Goal: Find specific page/section: Find specific page/section

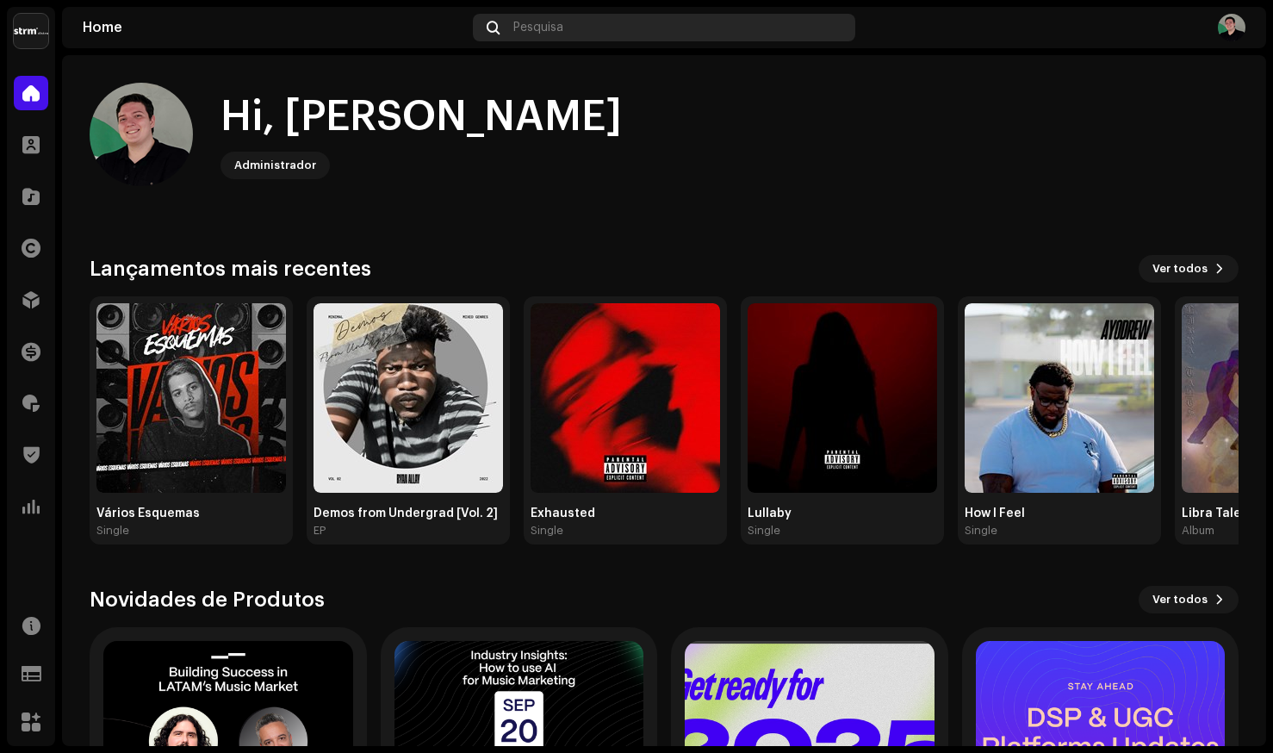
click at [576, 22] on div "Pesquisa" at bounding box center [664, 28] width 383 height 28
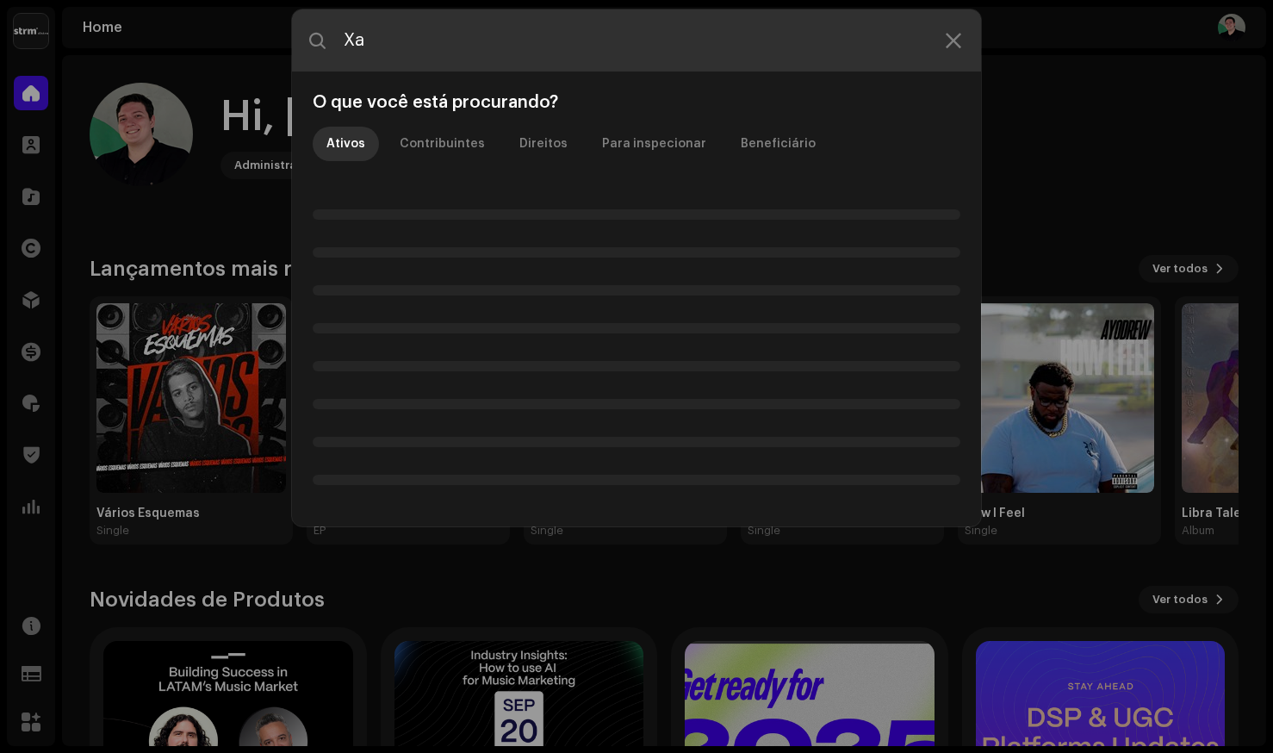
type input "X"
type input "Federais"
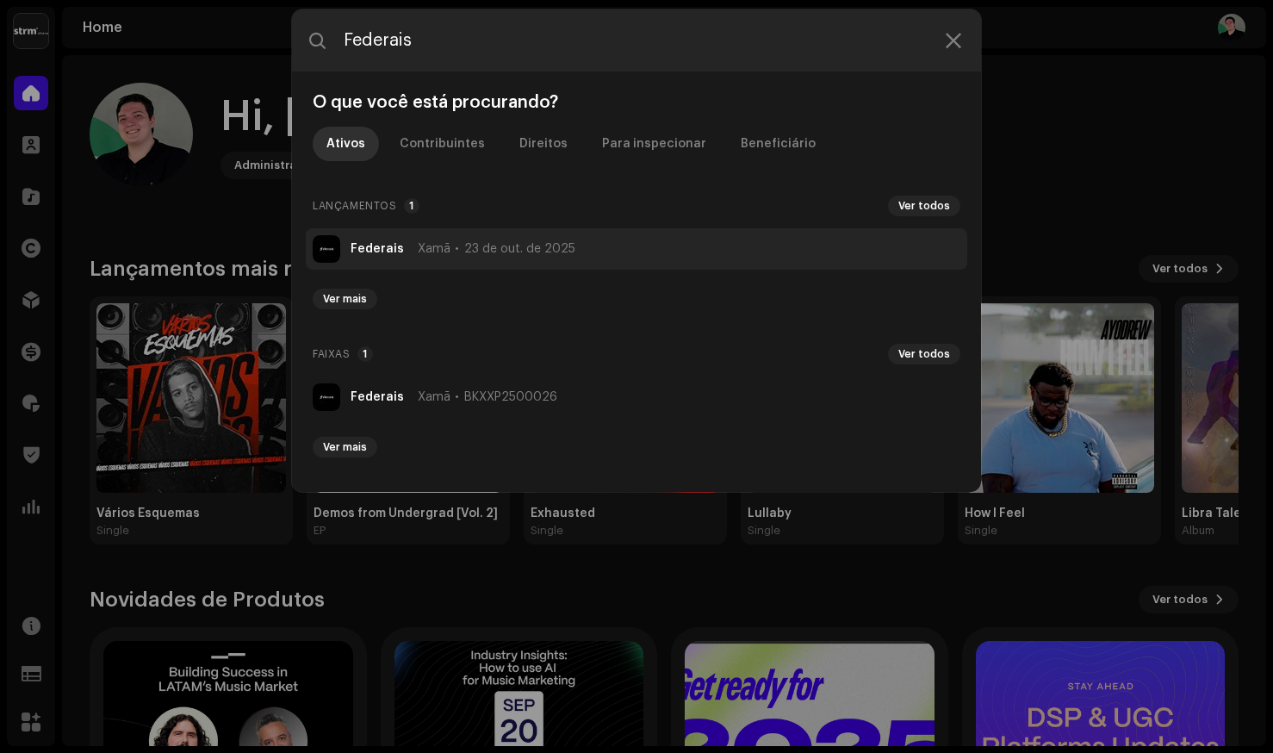
click at [418, 244] on span "Xamã" at bounding box center [434, 249] width 33 height 14
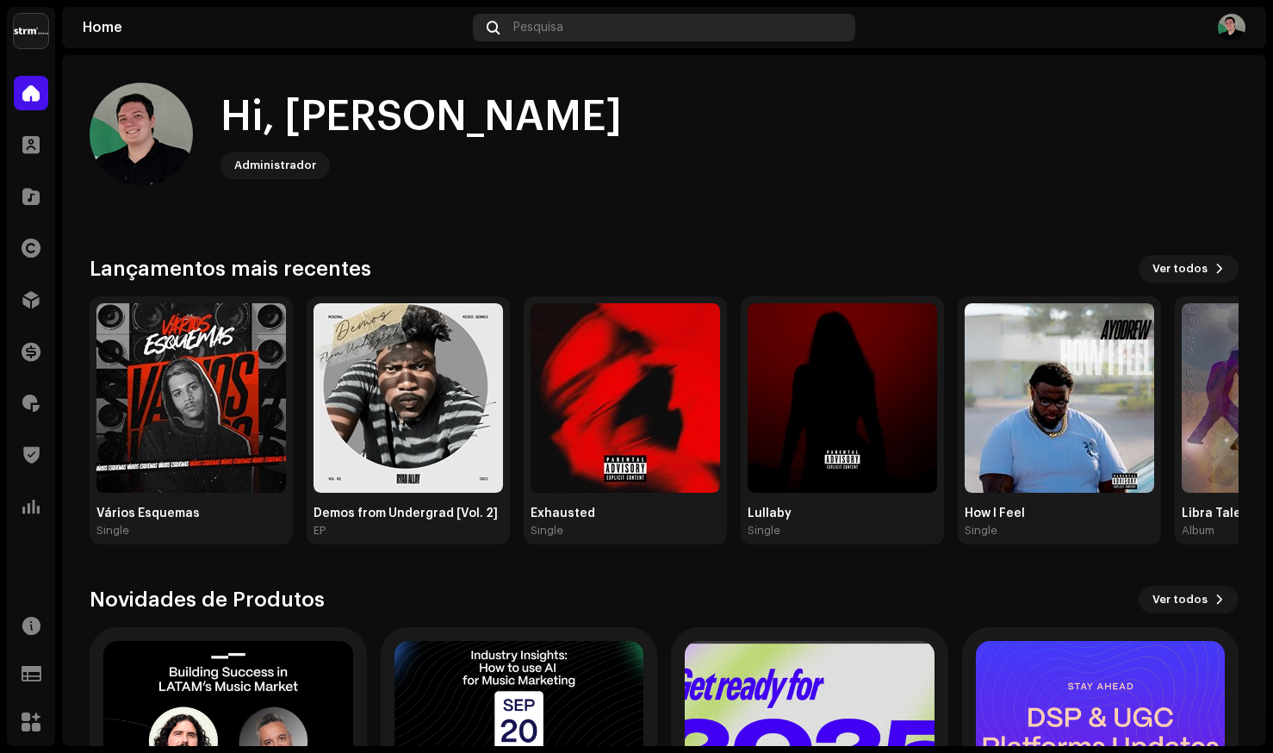
click at [572, 33] on div "Pesquisa" at bounding box center [664, 28] width 383 height 28
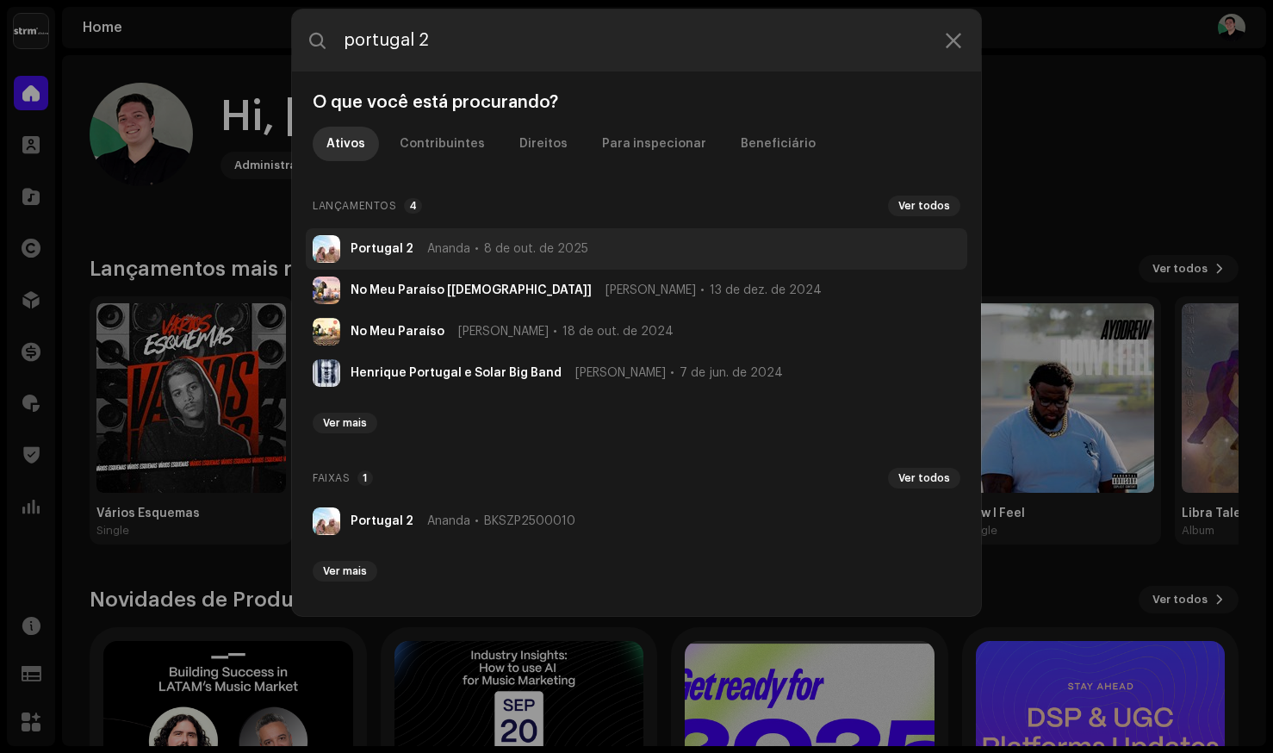
type input "portugal 2"
click at [451, 242] on span "Ananda" at bounding box center [448, 249] width 43 height 14
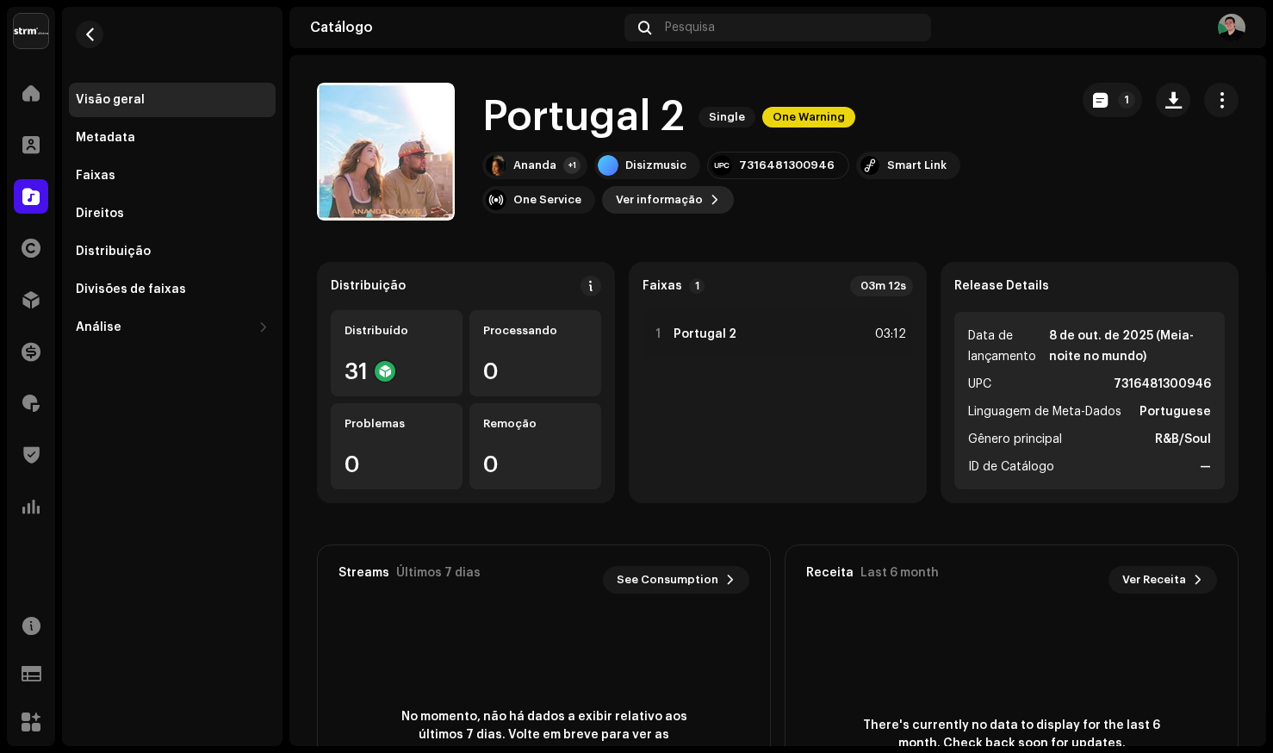
click at [693, 200] on span "Ver informação" at bounding box center [659, 200] width 87 height 34
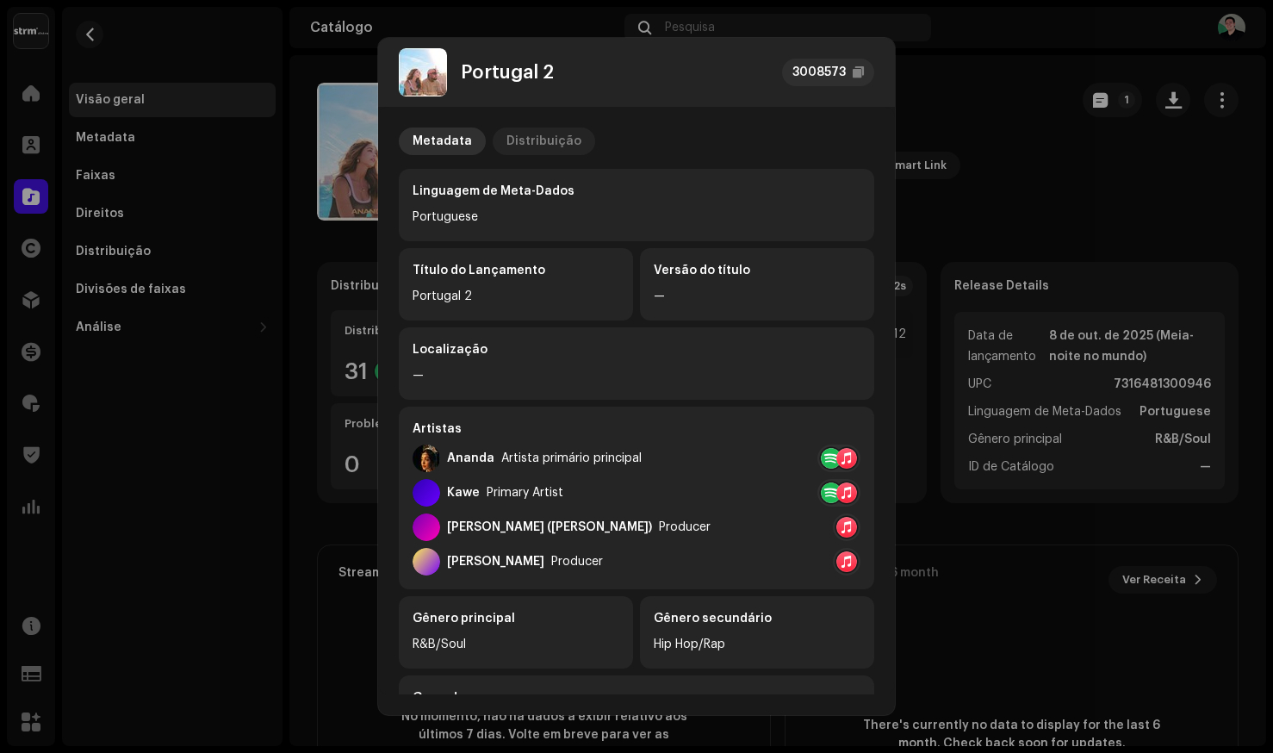
click at [544, 142] on div "Distribuição" at bounding box center [544, 142] width 75 height 28
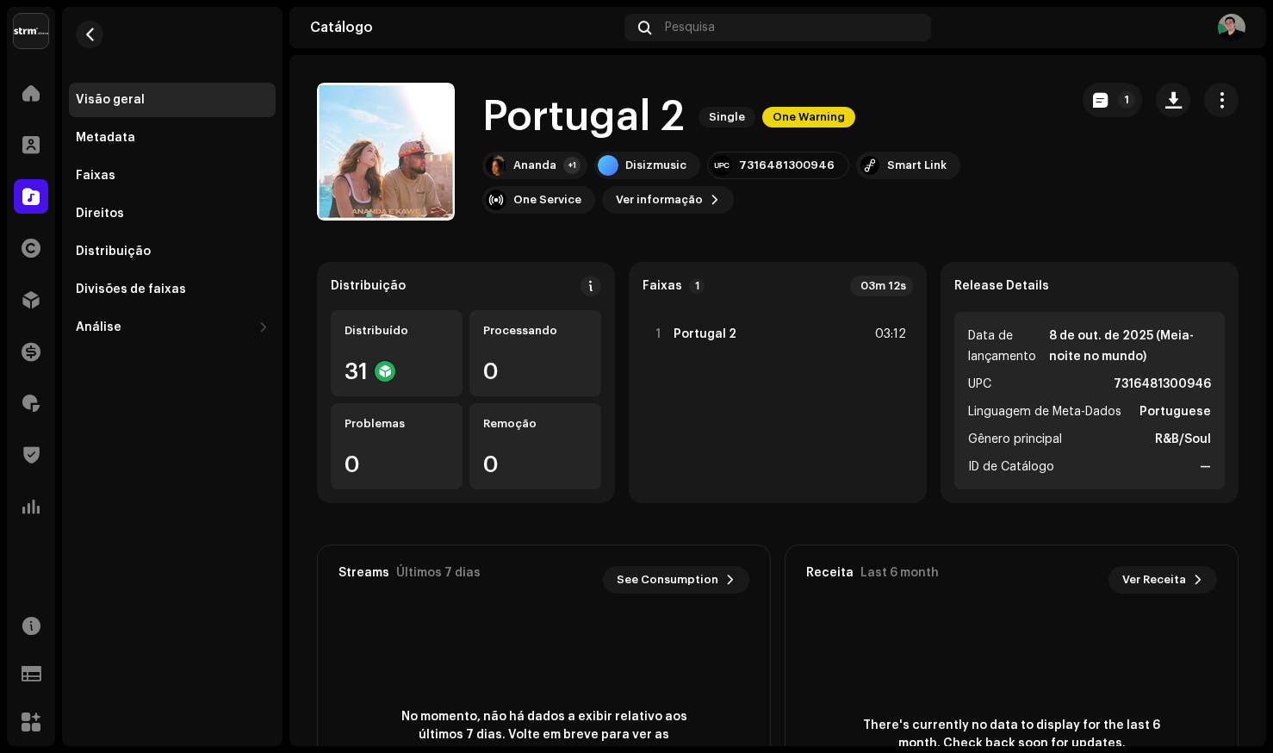
click at [1017, 190] on div "Portugal 2 3008573 Metadata Distribuição Data de lançamento 8 de out. de 2025 (…" at bounding box center [636, 376] width 1273 height 753
click at [725, 28] on div "Pesquisa" at bounding box center [779, 28] width 308 height 28
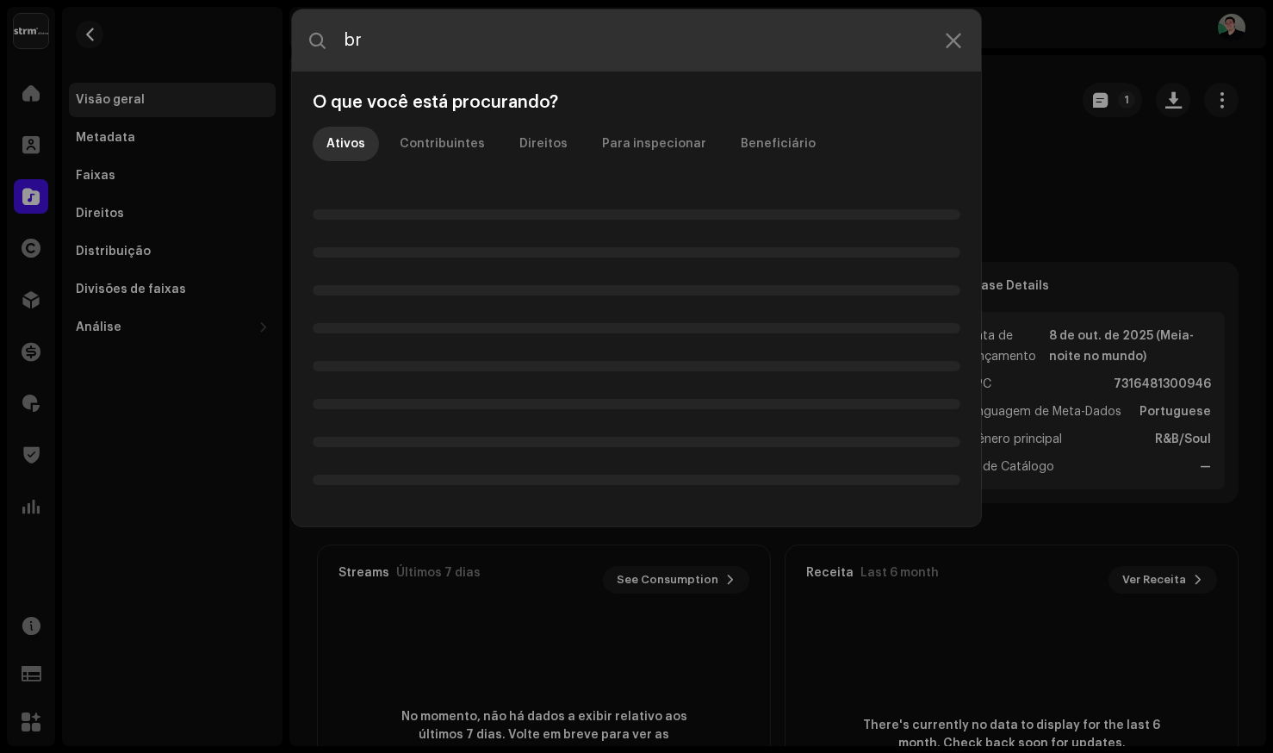
type input "b"
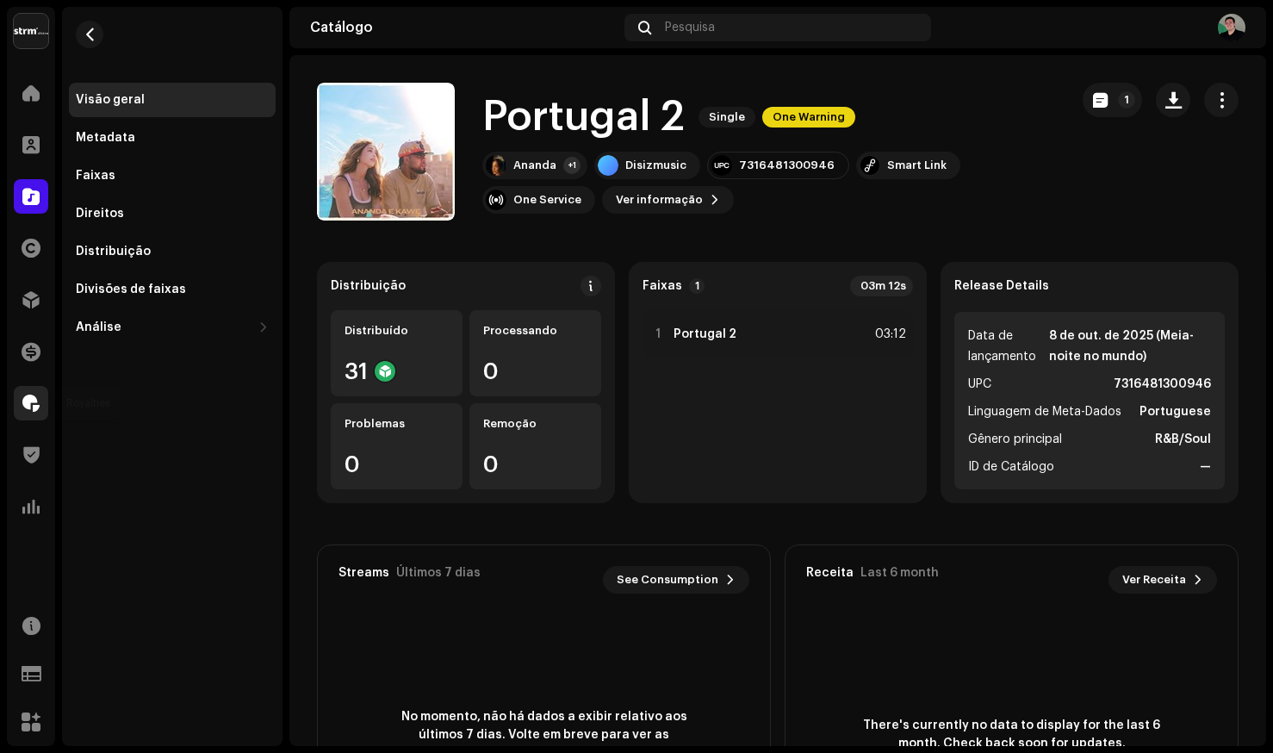
click at [35, 401] on span at bounding box center [30, 403] width 17 height 14
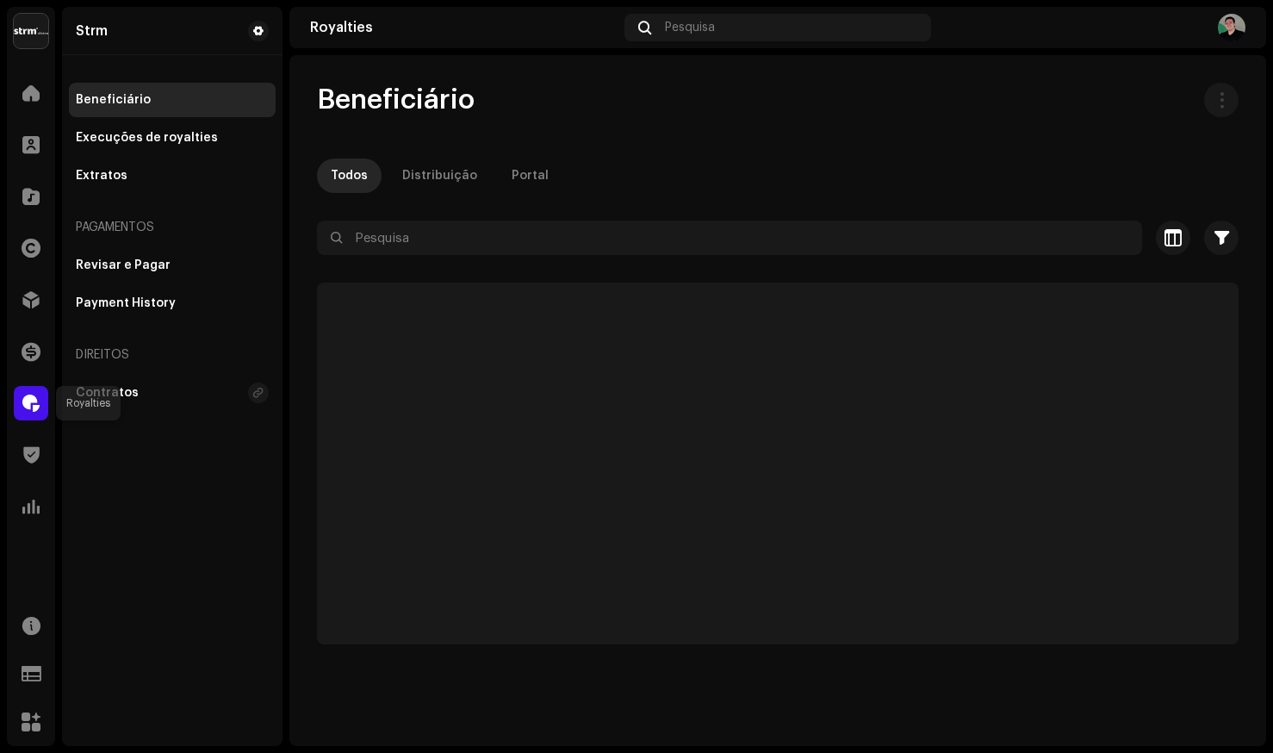
click at [22, 399] on span at bounding box center [30, 403] width 17 height 14
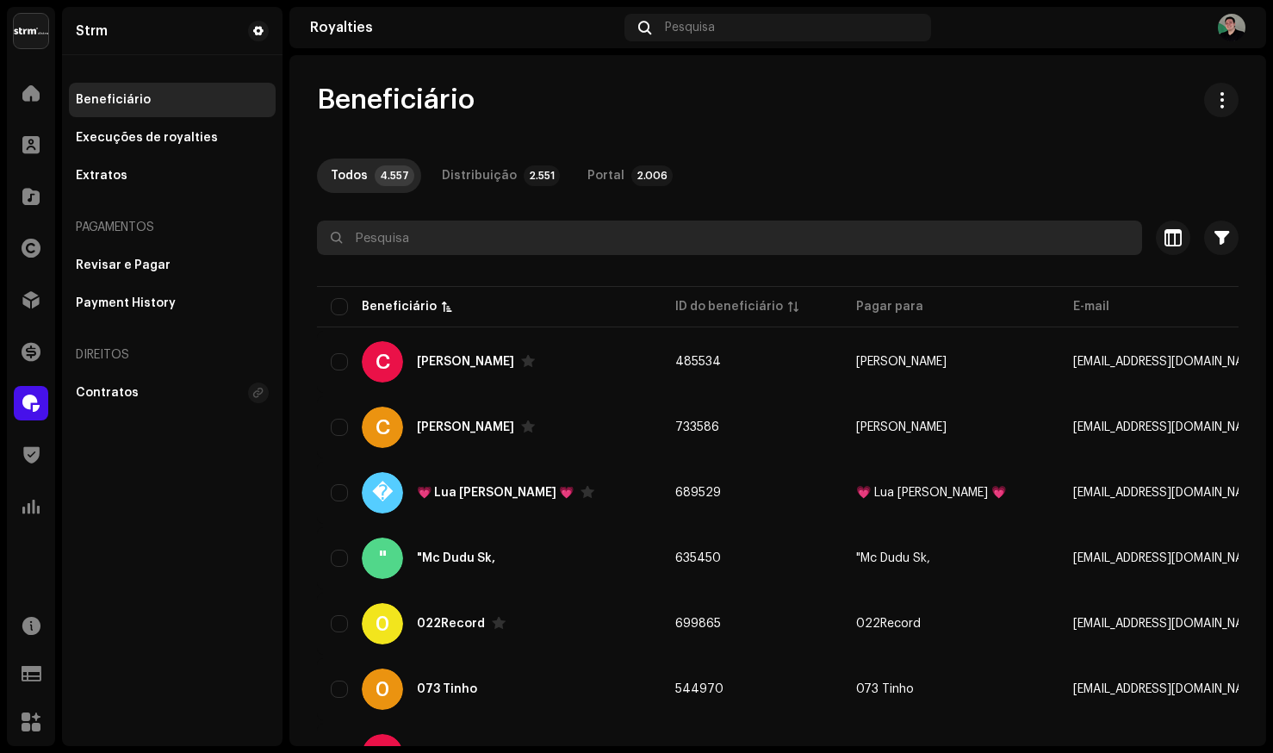
click at [402, 236] on input "text" at bounding box center [729, 238] width 825 height 34
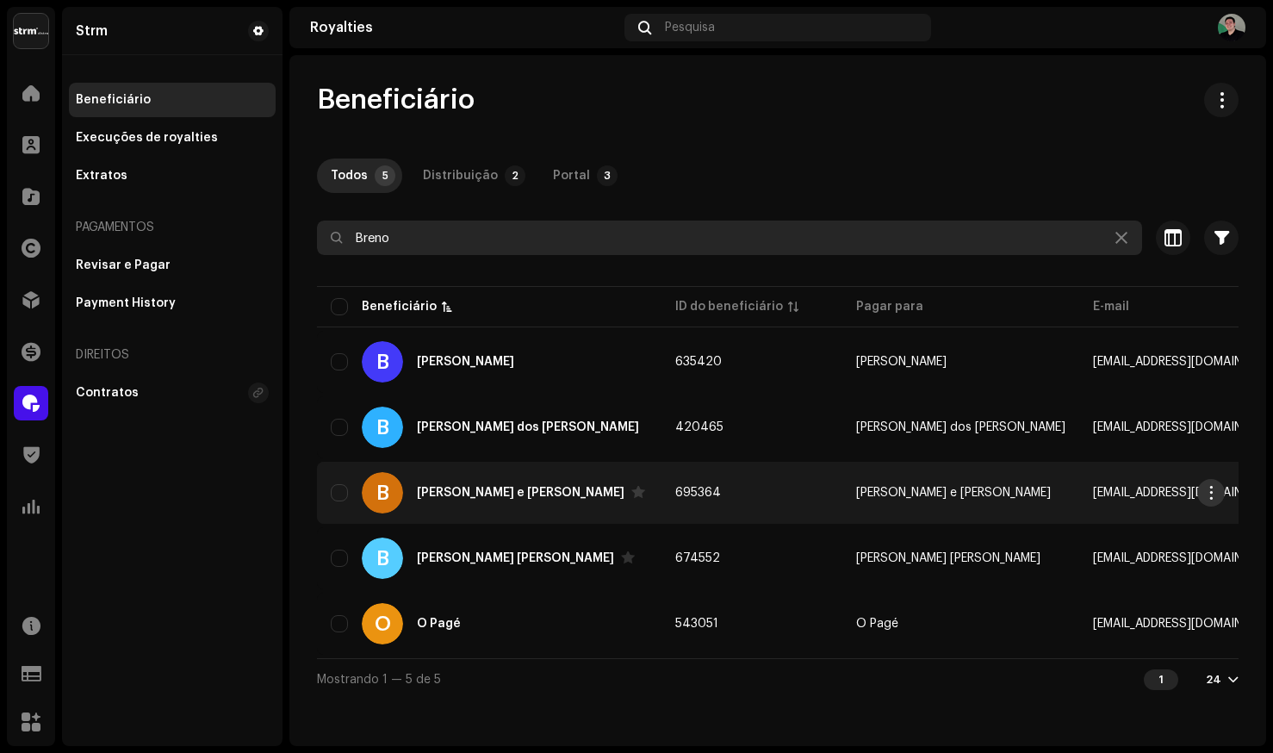
type input "Breno"
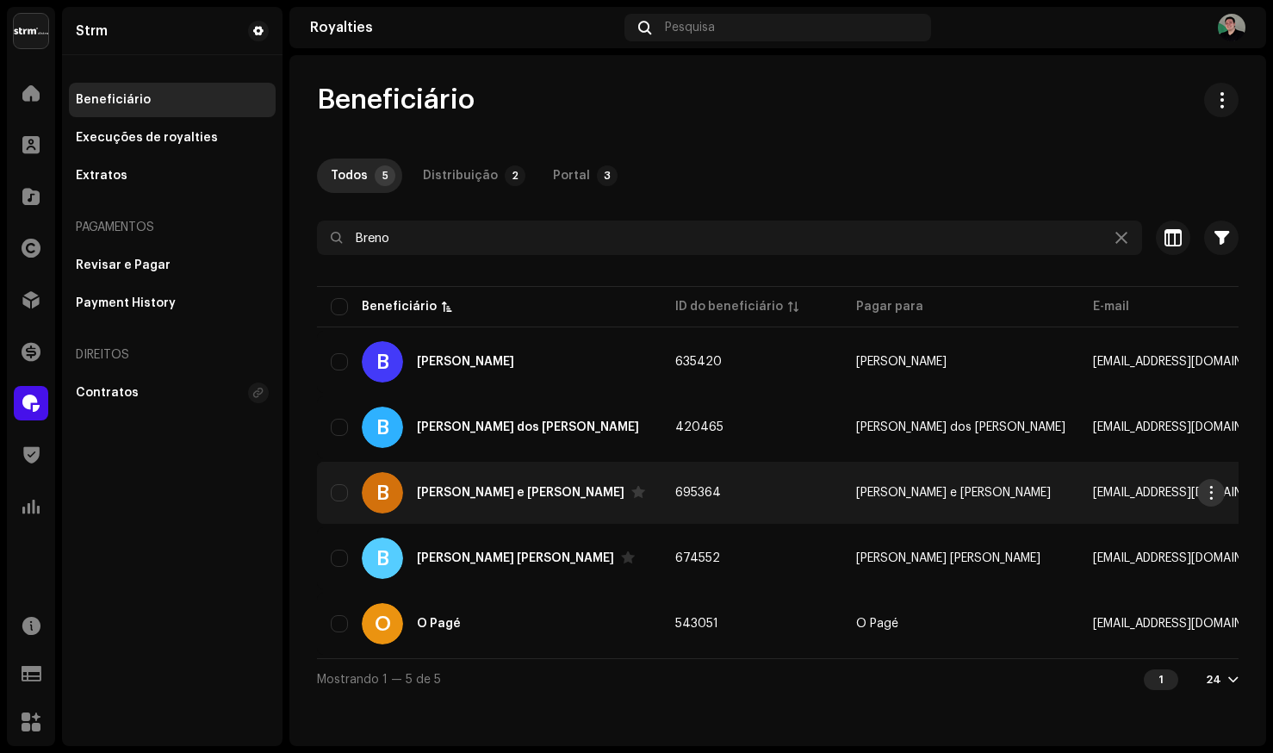
click at [1213, 495] on span "button" at bounding box center [1211, 493] width 13 height 14
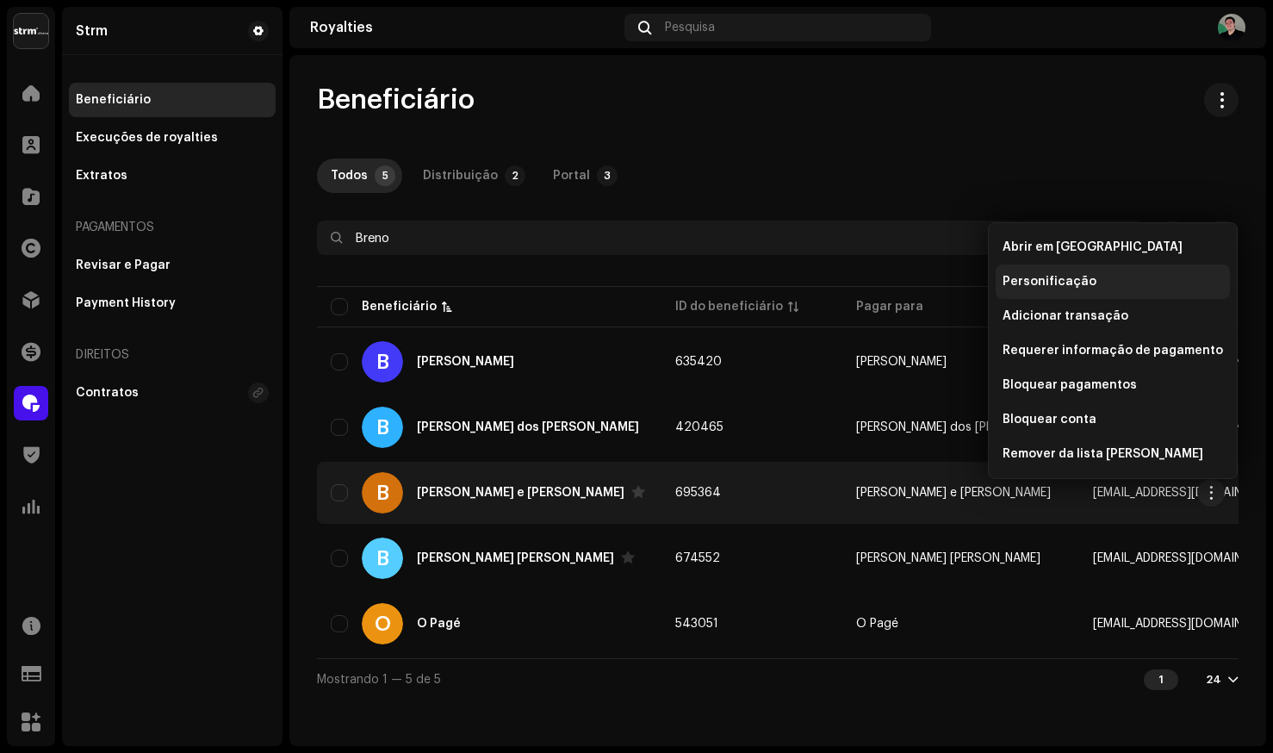
click at [1061, 277] on span "Personificação" at bounding box center [1050, 282] width 94 height 14
